Goal: Task Accomplishment & Management: Manage account settings

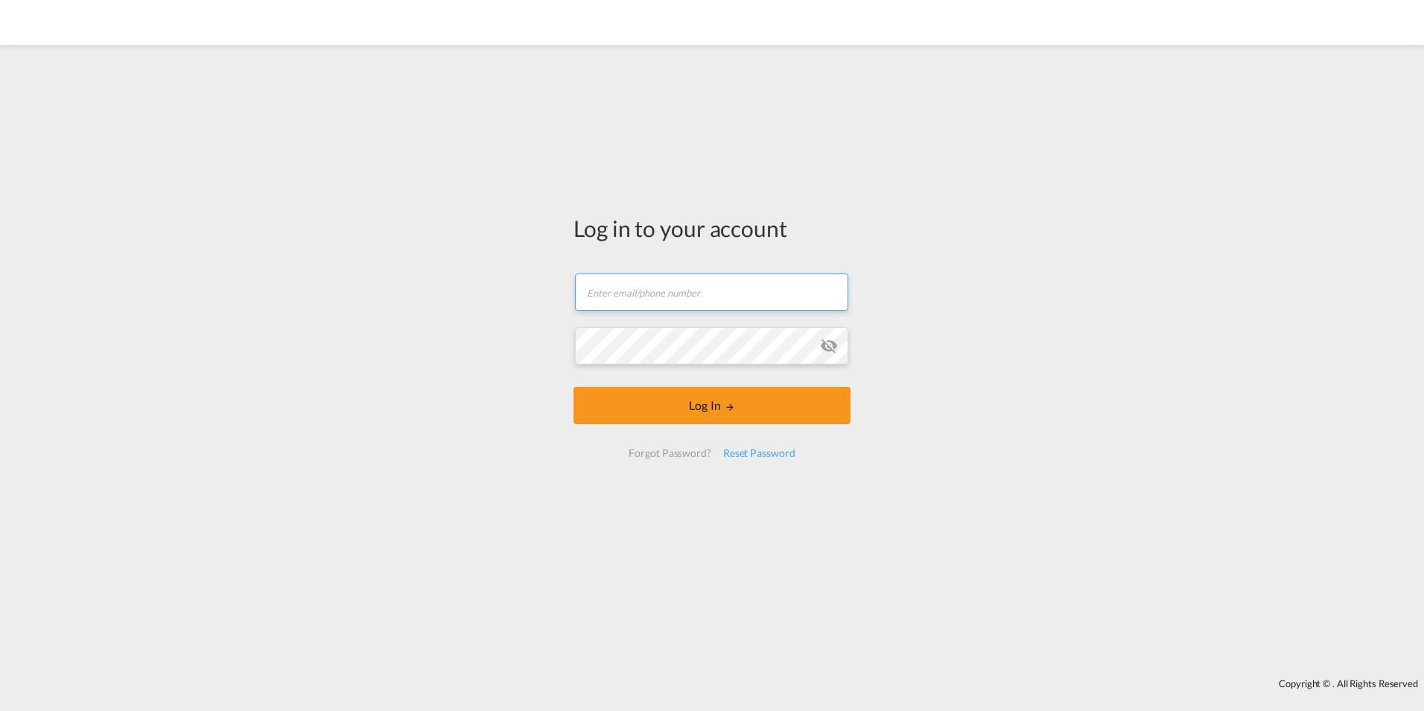
click at [675, 296] on input "text" at bounding box center [711, 291] width 273 height 37
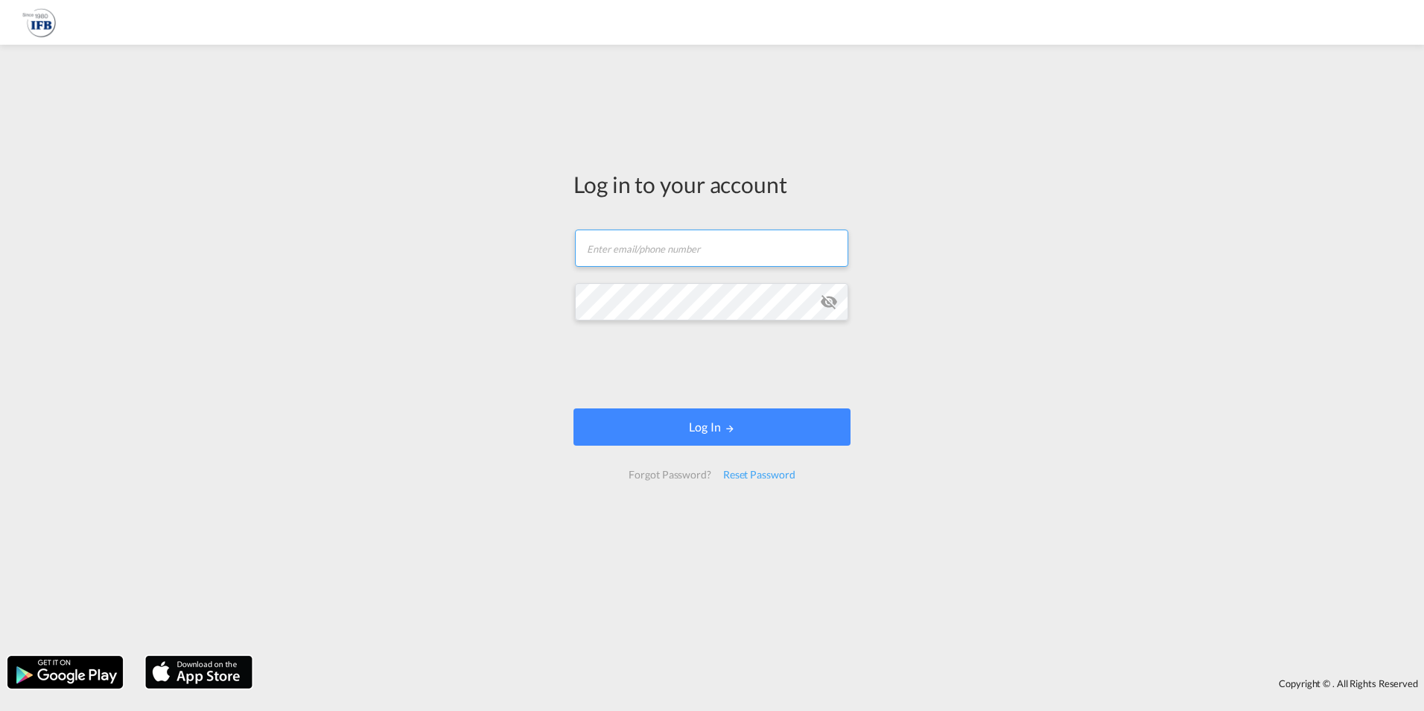
click at [805, 251] on input "text" at bounding box center [711, 247] width 273 height 37
click at [688, 265] on input "text" at bounding box center [711, 247] width 273 height 37
click at [687, 250] on input "text" at bounding box center [711, 247] width 273 height 37
type input "[PERSON_NAME][EMAIL_ADDRESS][DOMAIN_NAME]"
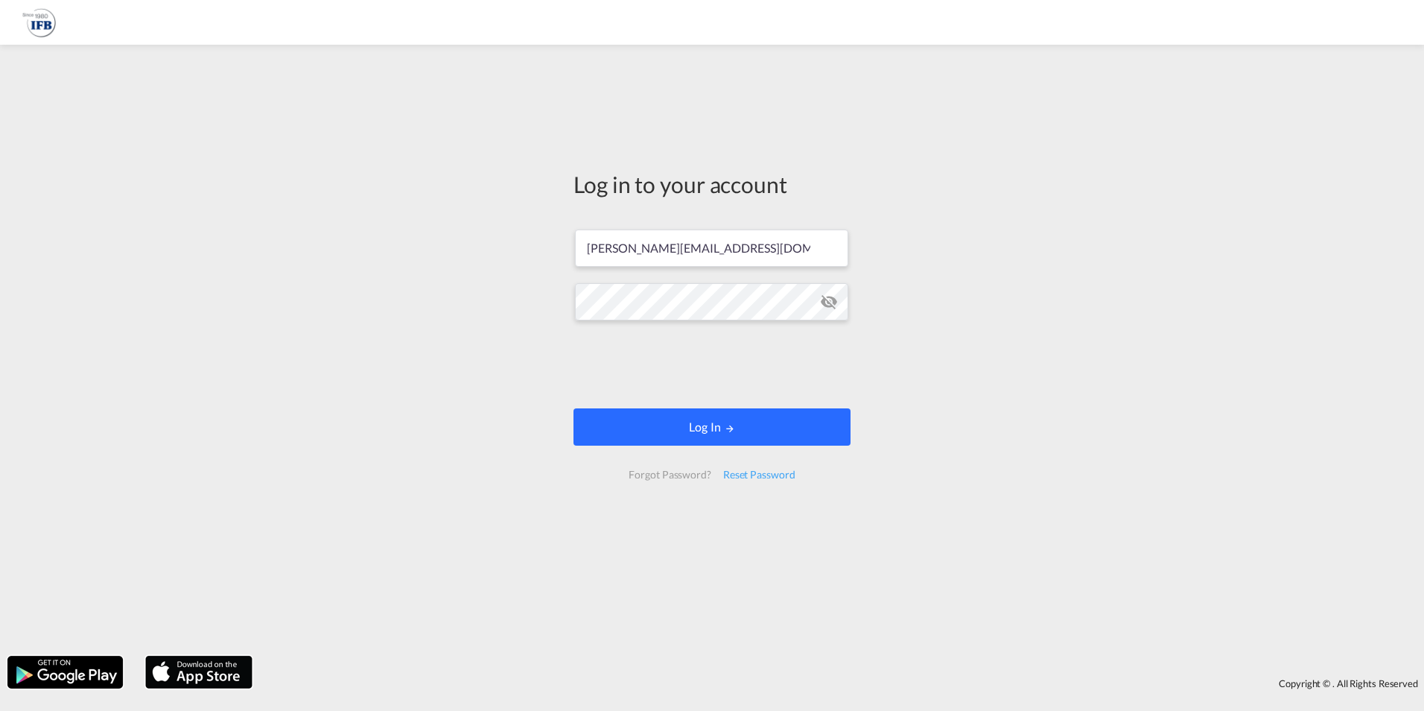
click at [744, 433] on button "Log In" at bounding box center [712, 426] width 277 height 37
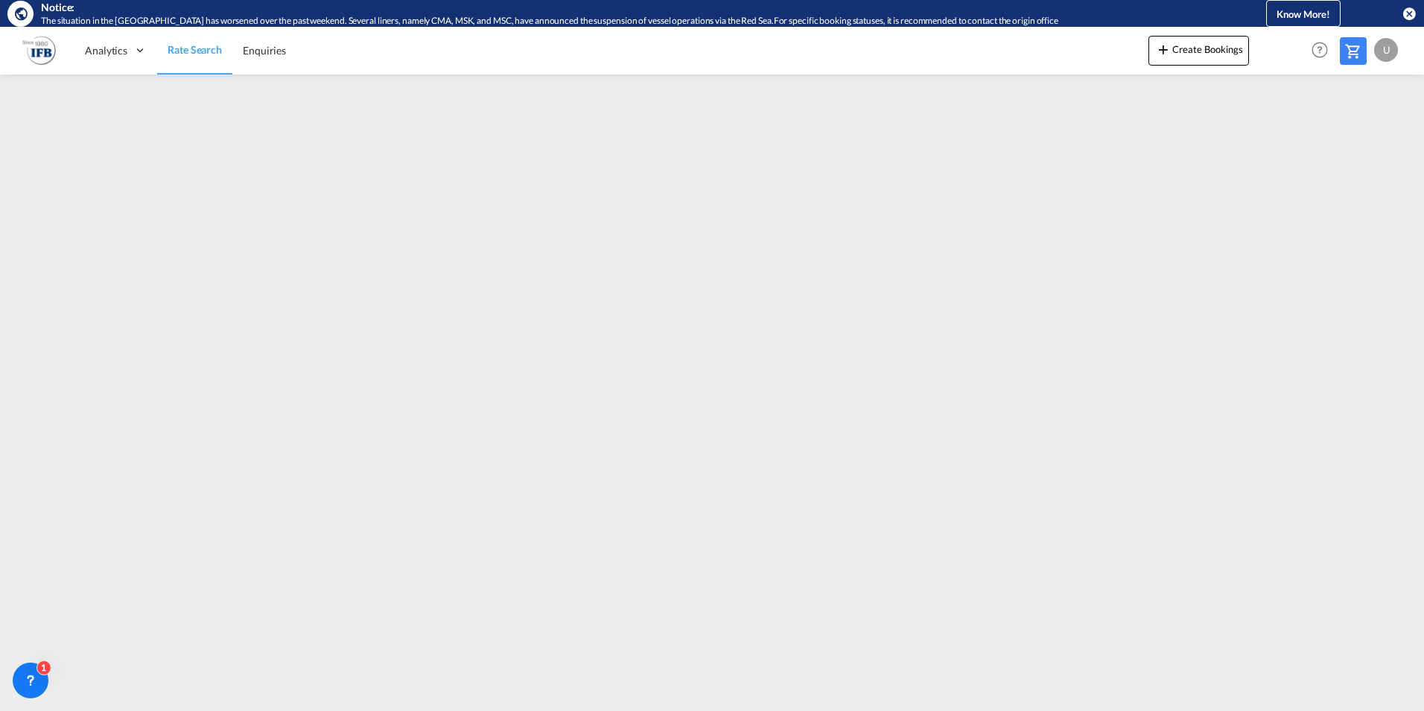
click at [1391, 50] on div "U" at bounding box center [1386, 50] width 24 height 24
click at [1361, 142] on button "Logout" at bounding box center [1369, 141] width 97 height 30
